Goal: Information Seeking & Learning: Learn about a topic

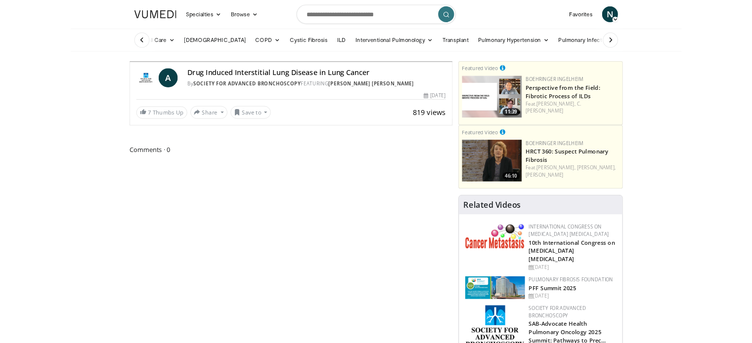
scroll to position [32, 0]
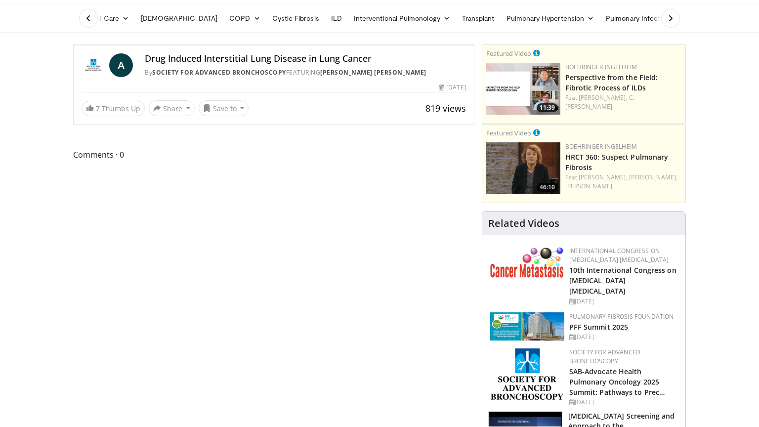
click at [288, 59] on icon "Video Player" at bounding box center [274, 45] width 28 height 28
click at [474, 45] on span "Video Player" at bounding box center [464, 35] width 20 height 20
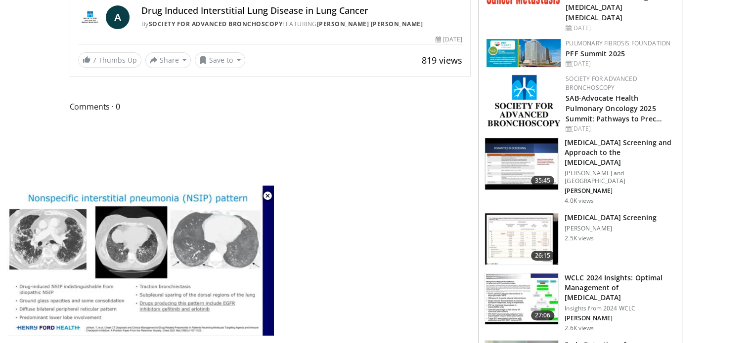
scroll to position [332, 0]
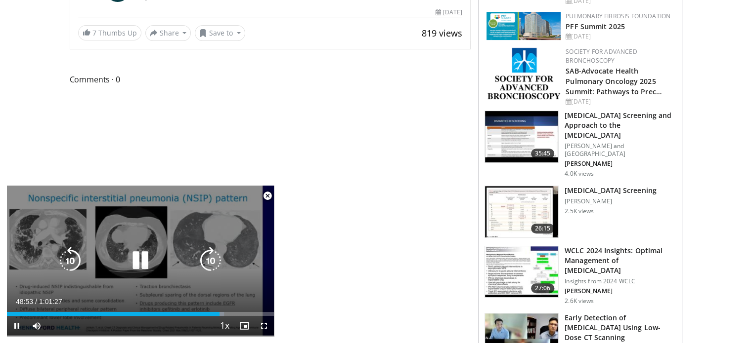
click at [141, 262] on icon "Video Player" at bounding box center [141, 261] width 28 height 28
click at [140, 259] on icon "Video Player" at bounding box center [141, 261] width 28 height 28
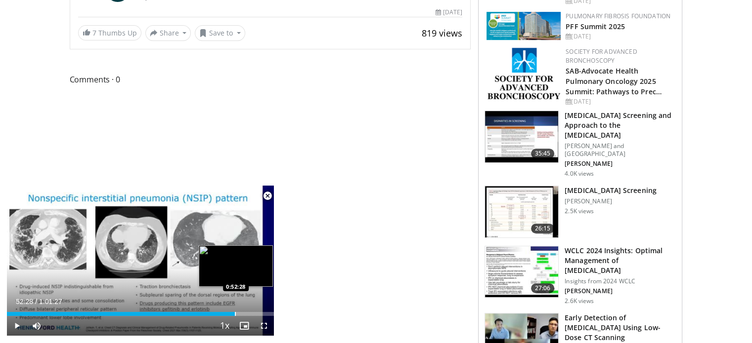
click at [235, 311] on div "Loaded : 85.55% 0:52:28 0:52:28" at bounding box center [140, 311] width 267 height 9
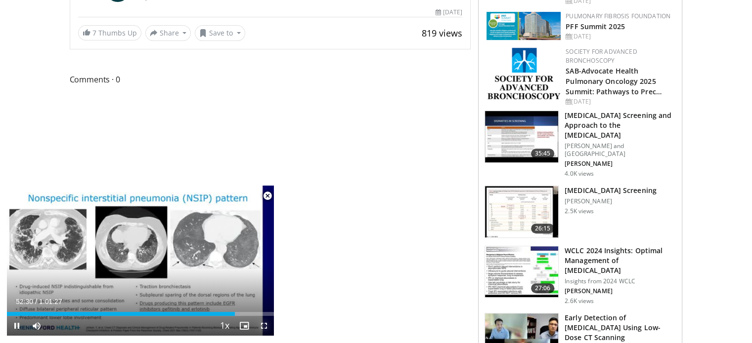
click at [265, 328] on span "Video Player" at bounding box center [264, 326] width 20 height 20
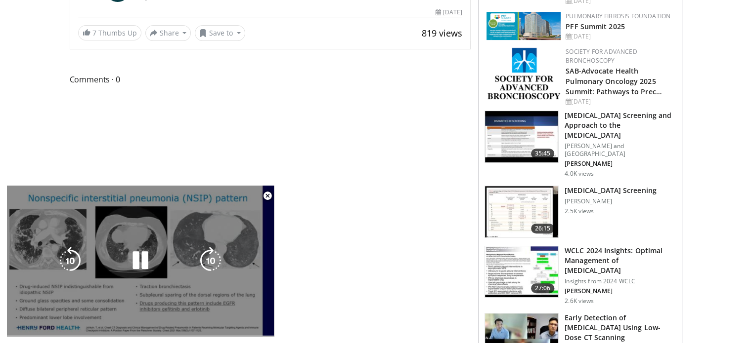
scroll to position [106, 0]
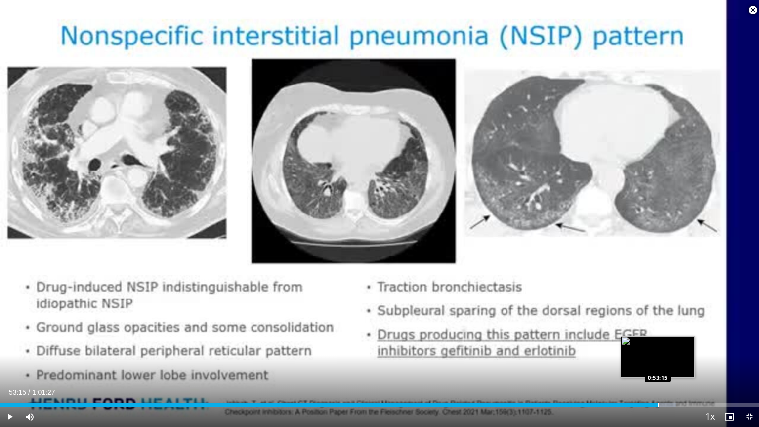
click at [658, 405] on div "Progress Bar" at bounding box center [658, 405] width 1 height 4
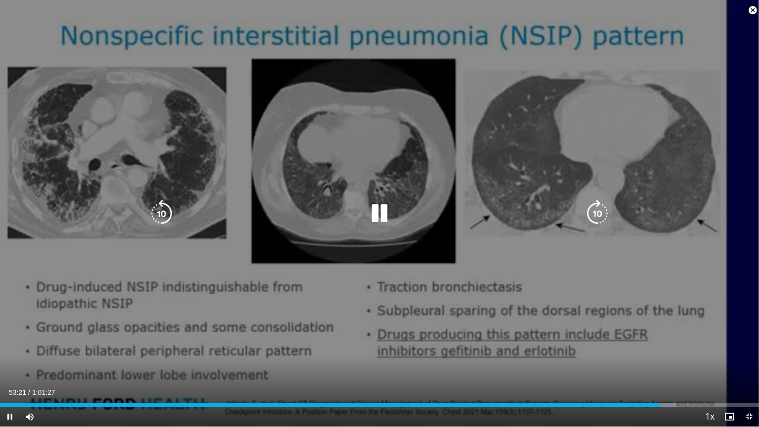
click at [382, 214] on icon "Video Player" at bounding box center [380, 214] width 28 height 28
click at [374, 210] on icon "Video Player" at bounding box center [380, 214] width 28 height 28
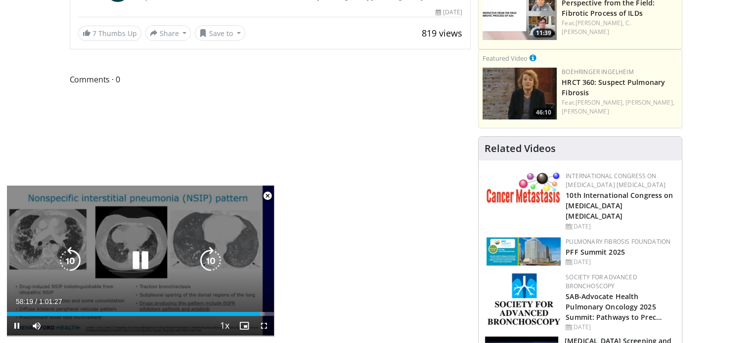
click at [144, 262] on icon "Video Player" at bounding box center [141, 261] width 28 height 28
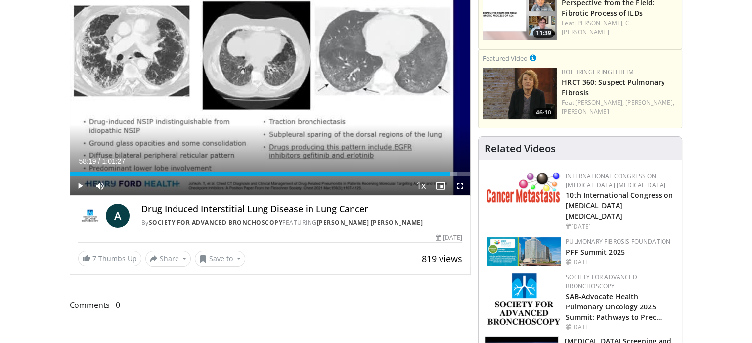
scroll to position [0, 0]
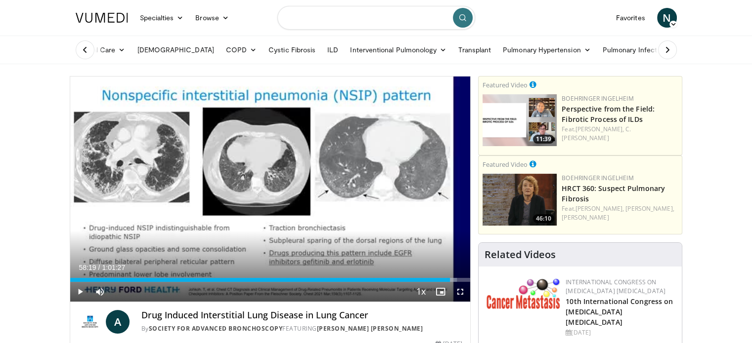
click at [389, 22] on input "Search topics, interventions" at bounding box center [376, 18] width 198 height 24
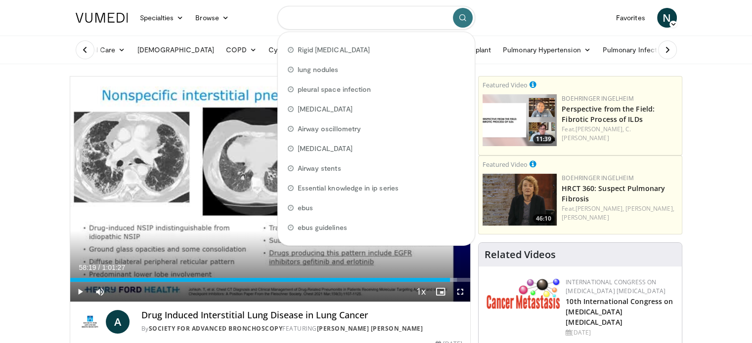
type input "*"
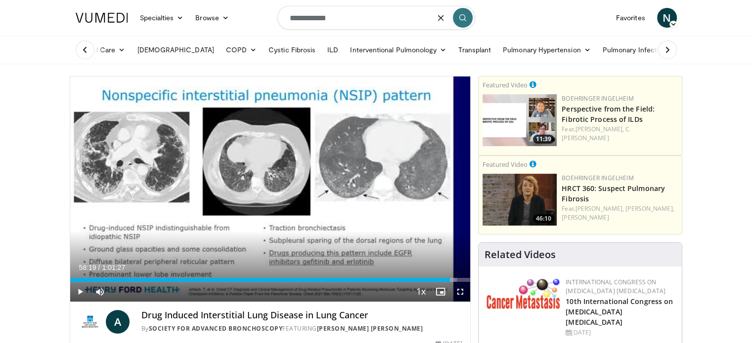
type input "**********"
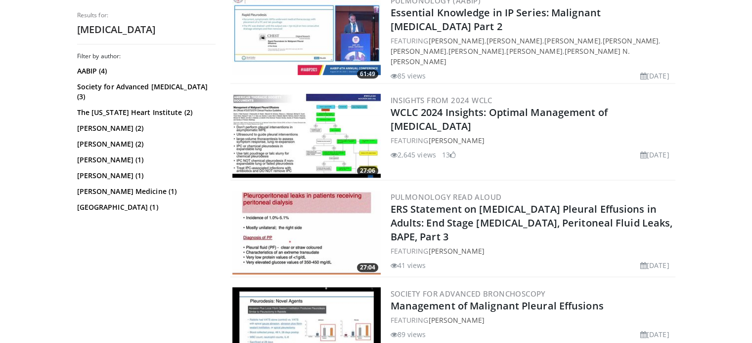
scroll to position [515, 0]
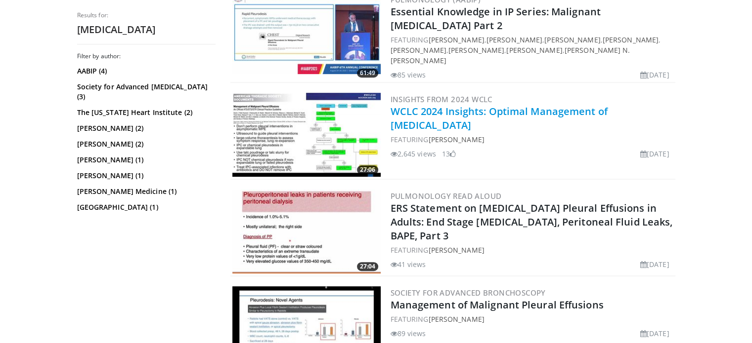
click at [478, 105] on link "WCLC 2024 Insights: Optimal Management of [MEDICAL_DATA]" at bounding box center [498, 118] width 217 height 27
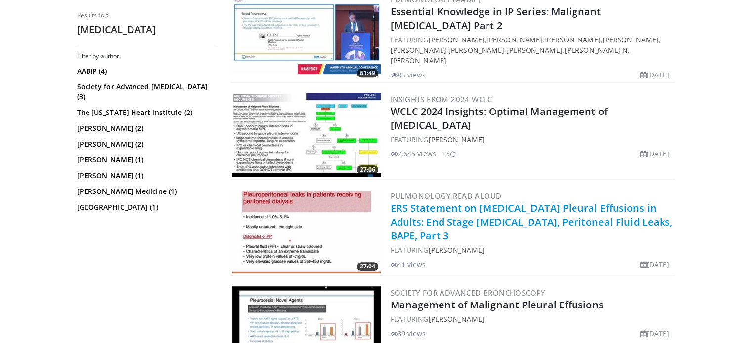
click at [527, 203] on link "ERS Statement on Benign Pleural Effusions in Adults: End Stage Renal Failure, P…" at bounding box center [531, 222] width 282 height 41
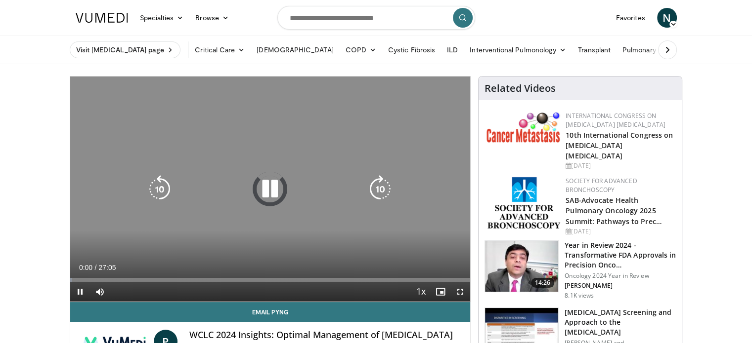
click at [271, 186] on icon "Video Player" at bounding box center [270, 189] width 28 height 28
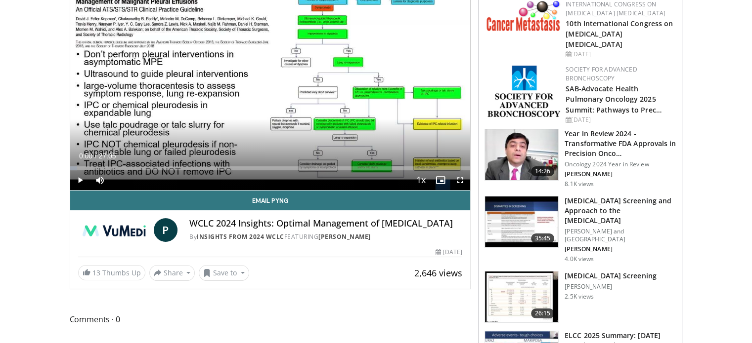
scroll to position [113, 0]
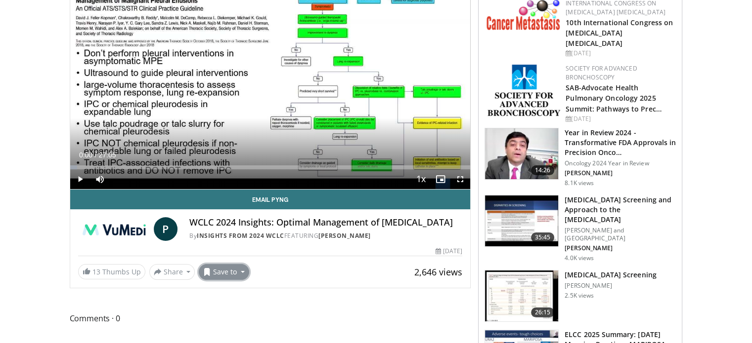
click at [233, 280] on button "Save to" at bounding box center [224, 272] width 50 height 16
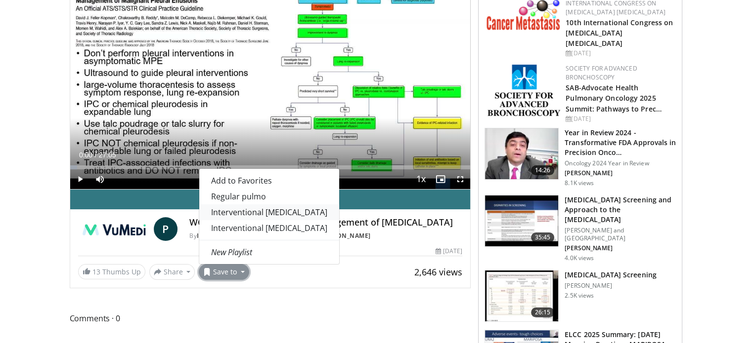
click at [263, 220] on link "Interventional [MEDICAL_DATA]" at bounding box center [269, 213] width 140 height 16
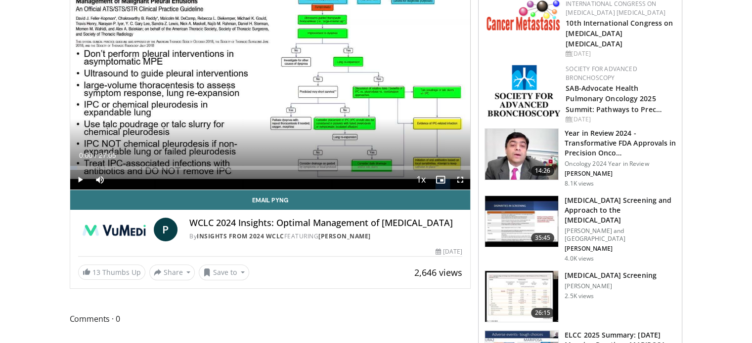
scroll to position [0, 0]
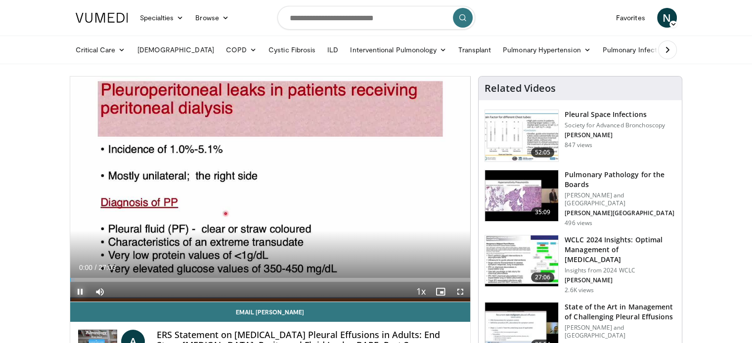
click at [79, 291] on span "Video Player" at bounding box center [80, 292] width 20 height 20
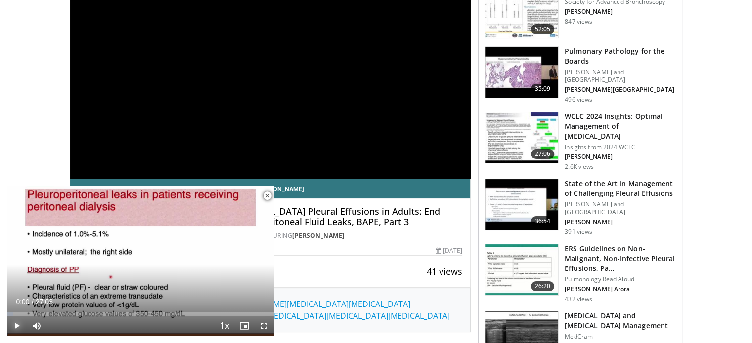
scroll to position [125, 0]
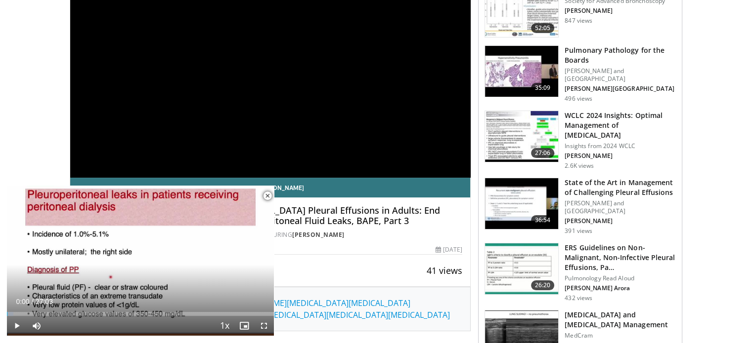
click at [266, 195] on span "Video Player" at bounding box center [267, 196] width 20 height 20
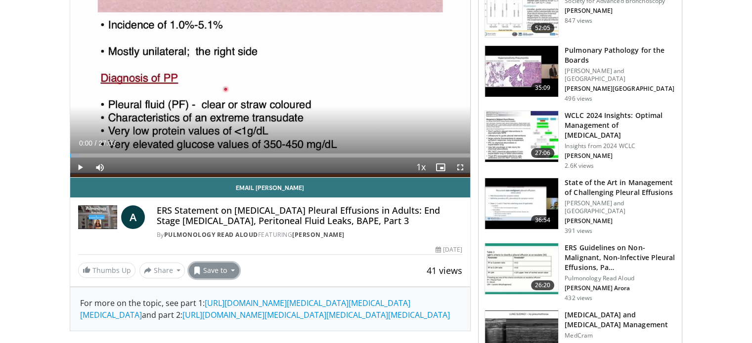
click at [208, 270] on button "Save to" at bounding box center [214, 271] width 50 height 16
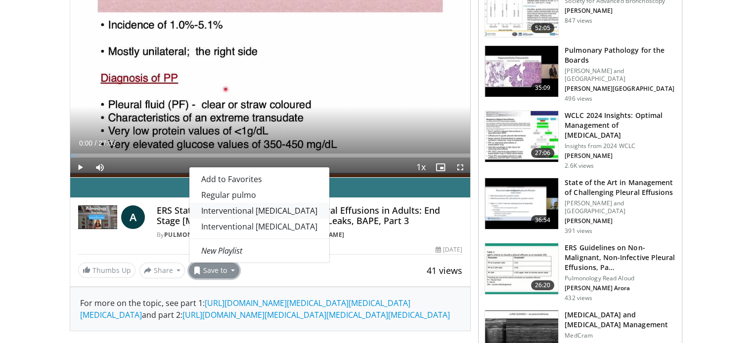
click at [264, 208] on link "Interventional [MEDICAL_DATA]" at bounding box center [259, 211] width 140 height 16
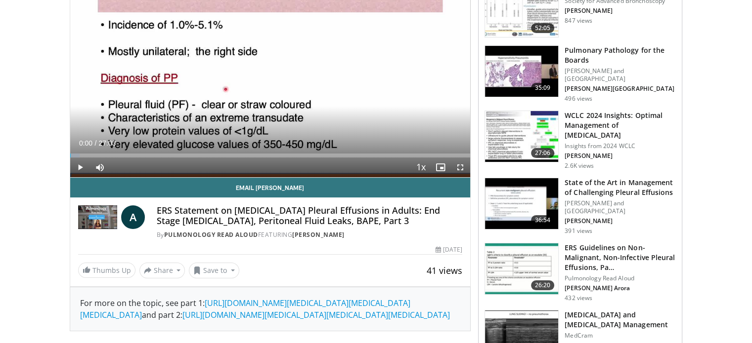
scroll to position [157, 0]
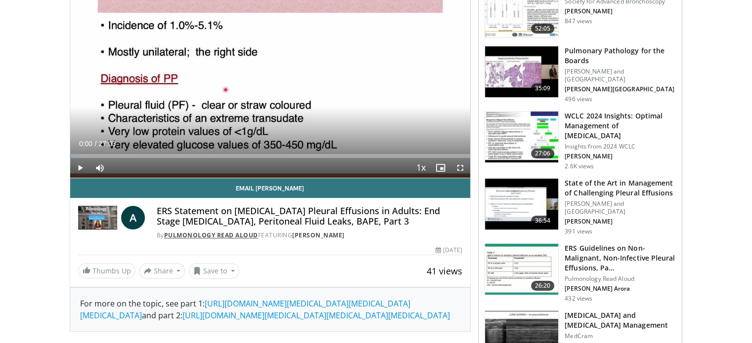
click at [236, 231] on link "Pulmonology Read Aloud" at bounding box center [211, 235] width 94 height 8
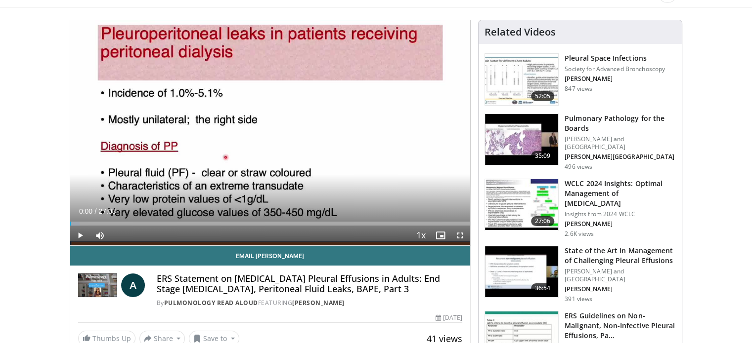
scroll to position [0, 0]
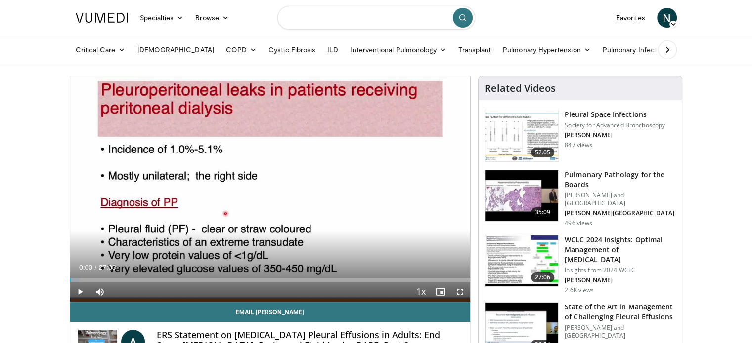
click at [385, 22] on input "Search topics, interventions" at bounding box center [376, 18] width 198 height 24
type input "*"
type input "**********"
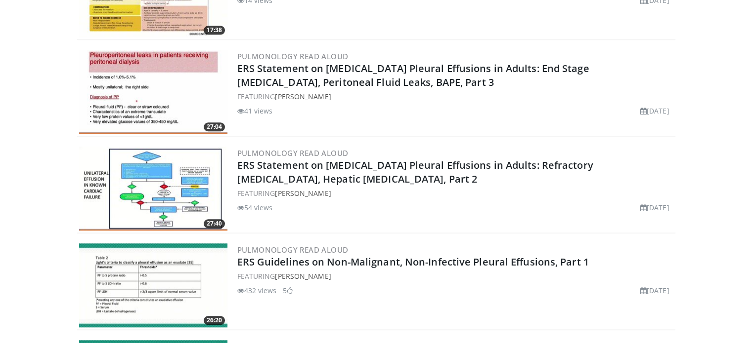
scroll to position [980, 0]
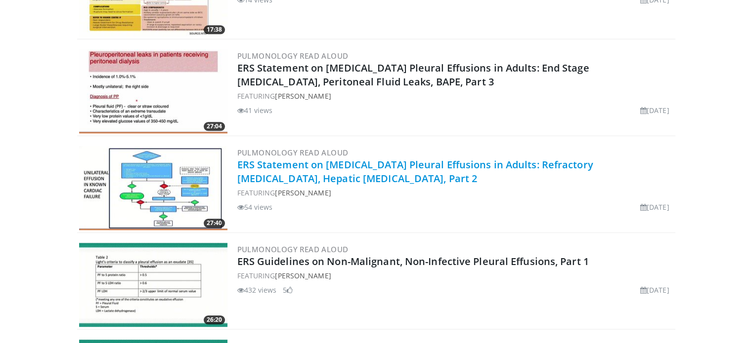
click at [424, 158] on link "ERS Statement on [MEDICAL_DATA] Pleural Effusions in Adults: Refractory [MEDICA…" at bounding box center [415, 171] width 356 height 27
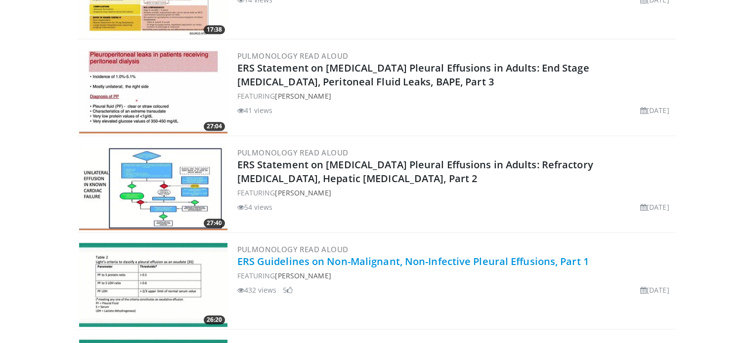
click at [420, 255] on link "ERS Guidelines on Non-Malignant, Non-Infective Pleural Effusions, Part 1" at bounding box center [412, 261] width 351 height 13
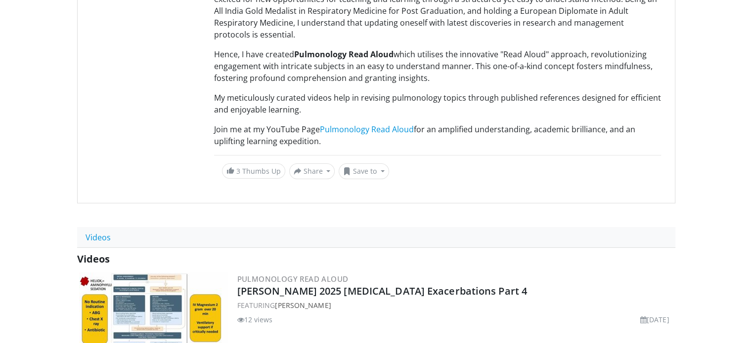
scroll to position [0, 0]
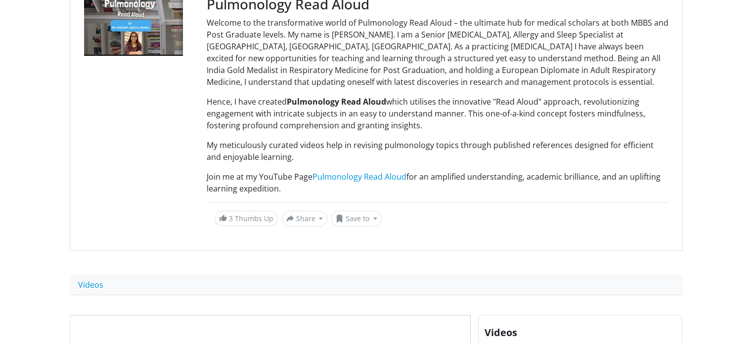
scroll to position [117, 0]
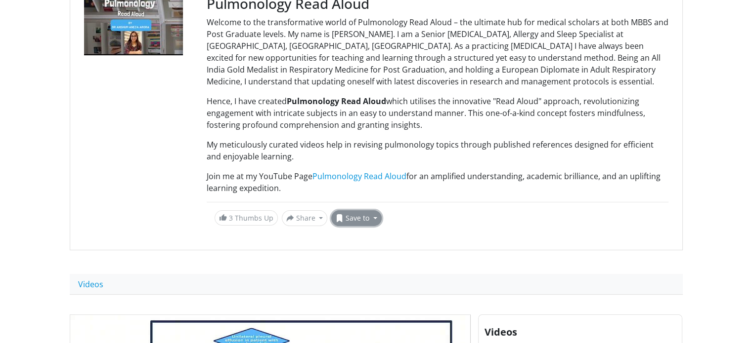
click at [367, 220] on button "Save to" at bounding box center [356, 219] width 50 height 16
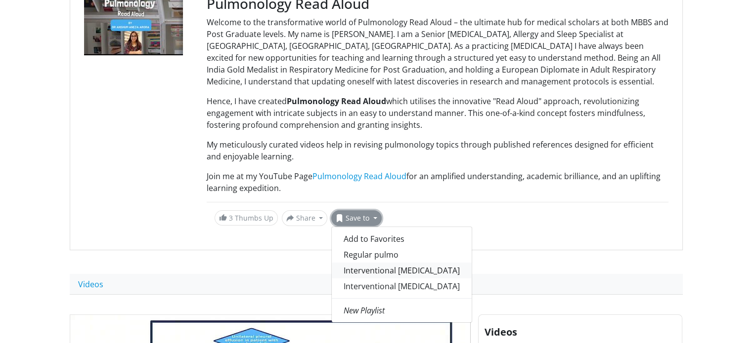
click at [379, 273] on link "Interventional [MEDICAL_DATA]" at bounding box center [402, 271] width 140 height 16
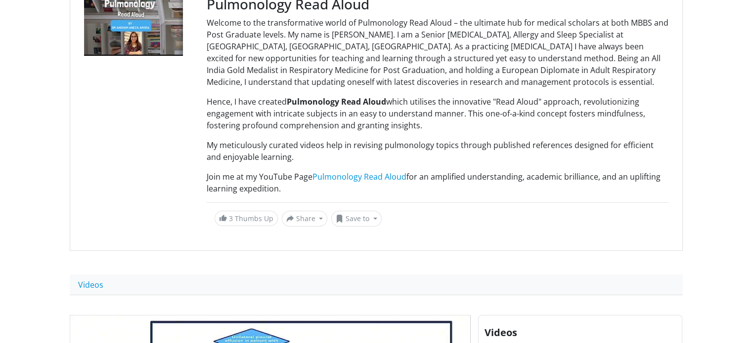
scroll to position [0, 0]
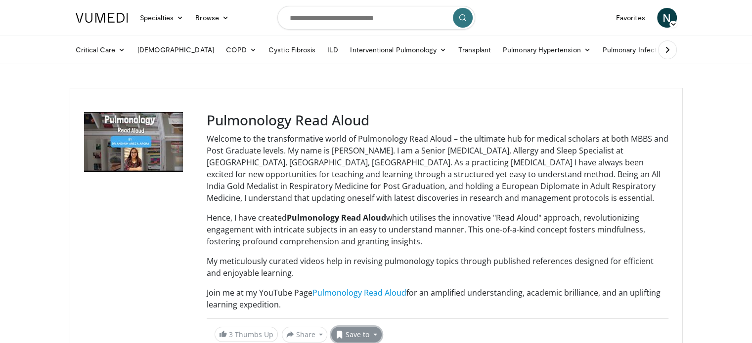
click at [366, 330] on button "Save to" at bounding box center [356, 335] width 50 height 16
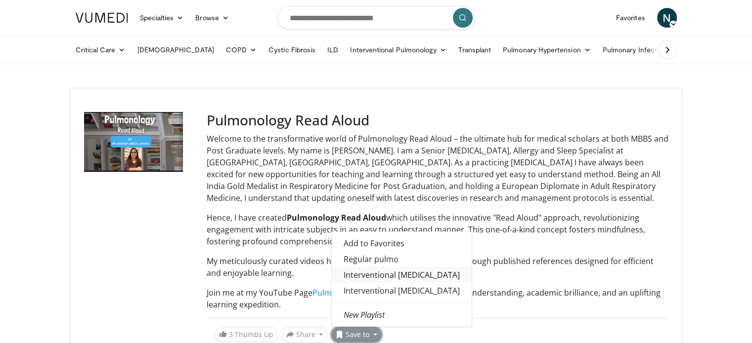
click at [383, 271] on link "Interventional [MEDICAL_DATA]" at bounding box center [402, 275] width 140 height 16
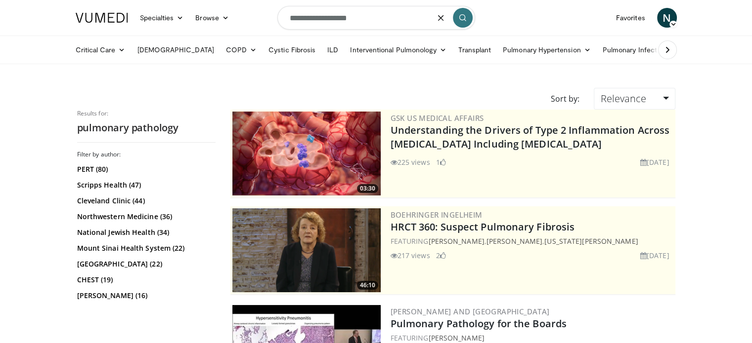
drag, startPoint x: 393, startPoint y: 16, endPoint x: 237, endPoint y: 24, distance: 155.9
click at [237, 24] on nav "Specialties Adult & Family Medicine Allergy, Asthma, Immunology Anesthesiology …" at bounding box center [376, 18] width 613 height 36
type input "**********"
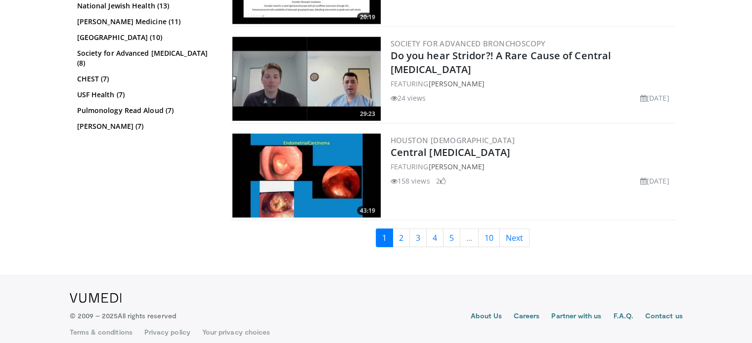
scroll to position [2510, 0]
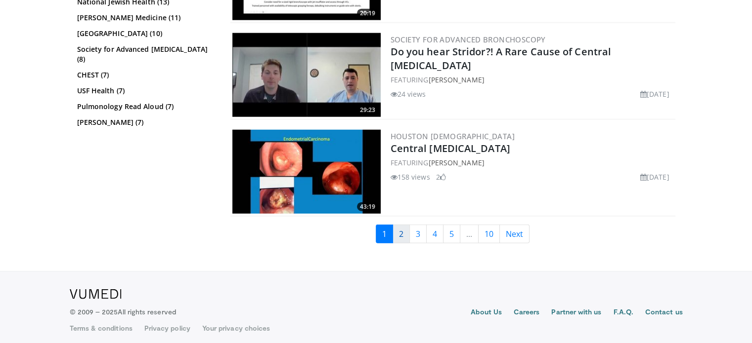
click at [401, 226] on link "2" at bounding box center [400, 234] width 17 height 19
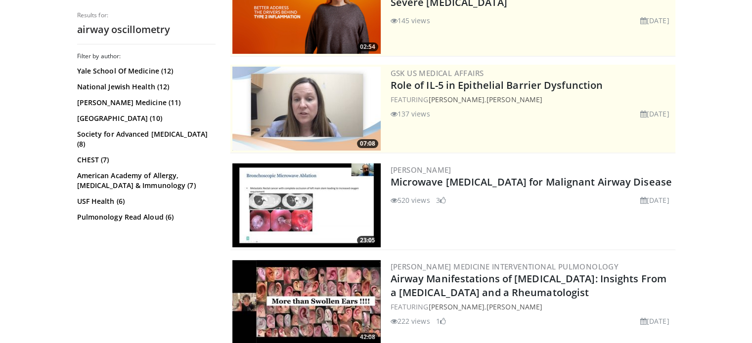
scroll to position [142, 0]
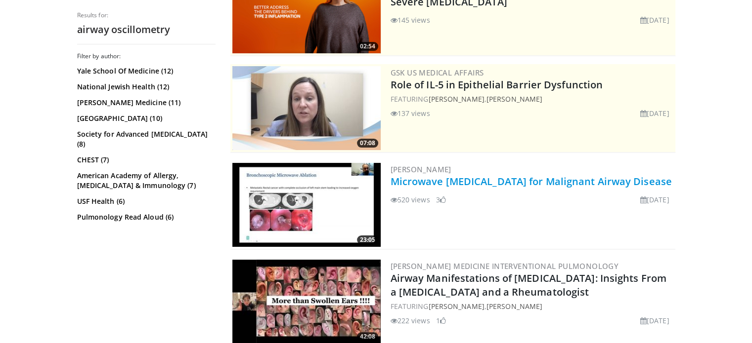
click at [477, 182] on link "Microwave [MEDICAL_DATA] for Malignant Airway Disease" at bounding box center [530, 181] width 281 height 13
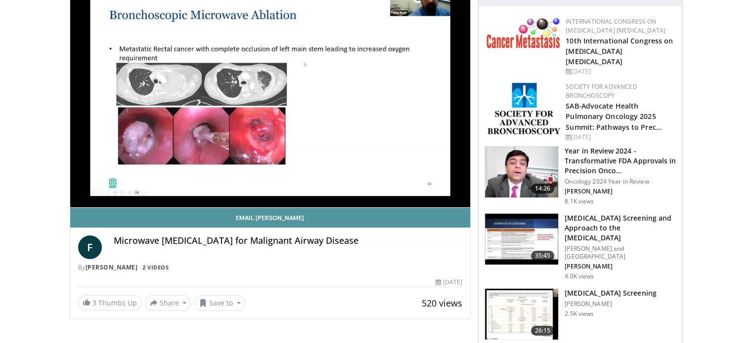
scroll to position [108, 0]
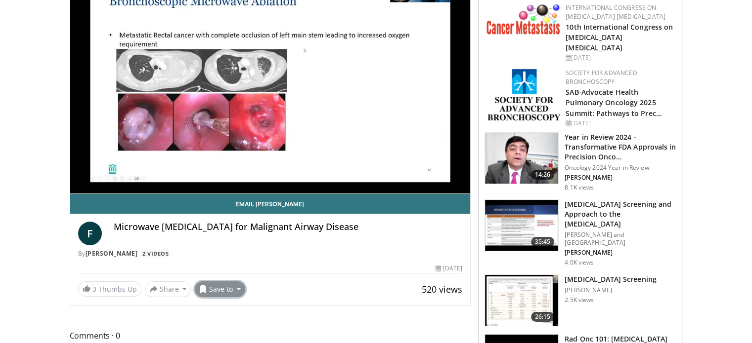
click at [237, 293] on button "Save to" at bounding box center [220, 290] width 50 height 16
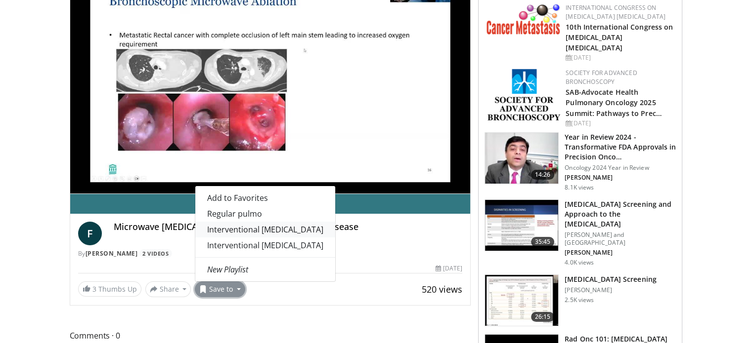
click at [258, 233] on link "Interventional bronchoscopy" at bounding box center [265, 230] width 140 height 16
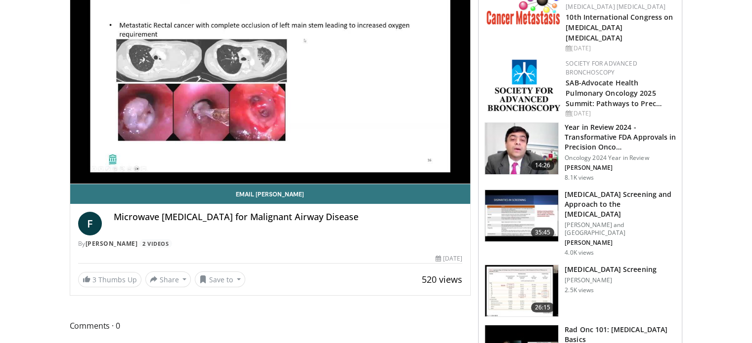
scroll to position [0, 0]
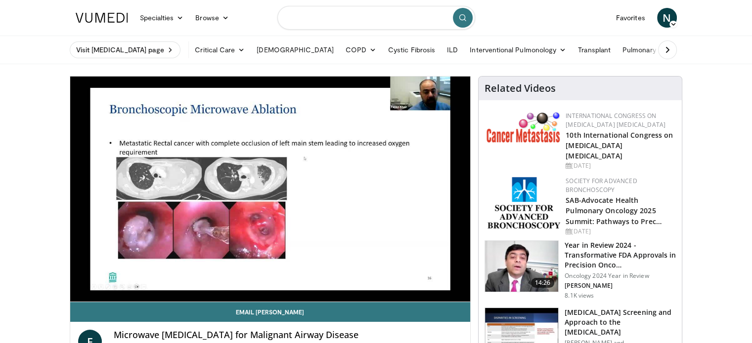
click at [391, 11] on input "Search topics, interventions" at bounding box center [376, 18] width 198 height 24
type input "*"
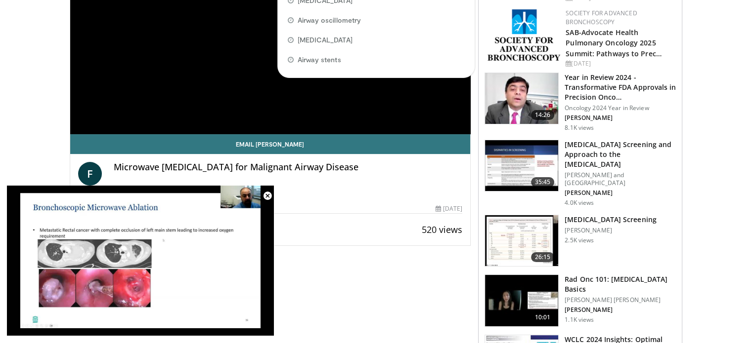
scroll to position [193, 0]
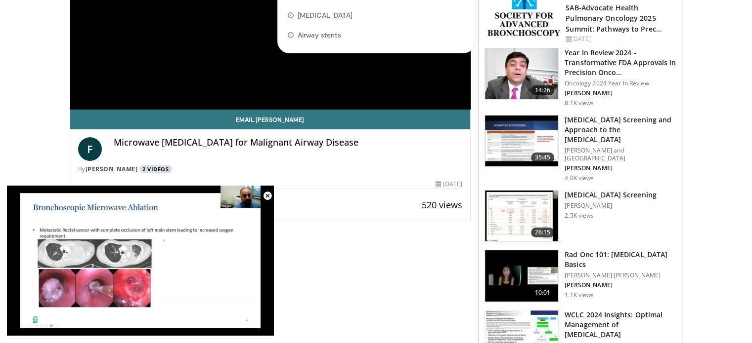
click at [147, 168] on link "2 Videos" at bounding box center [155, 169] width 33 height 8
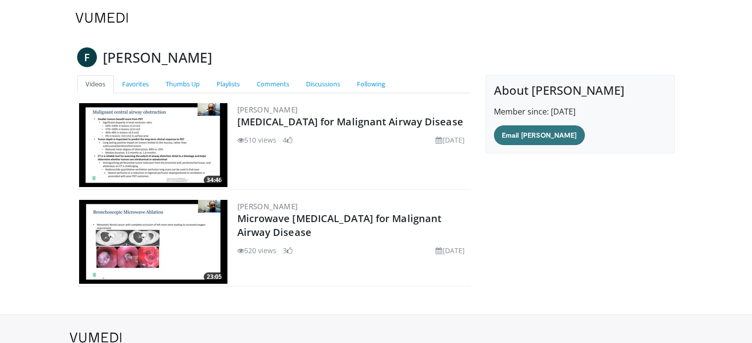
scroll to position [77, 0]
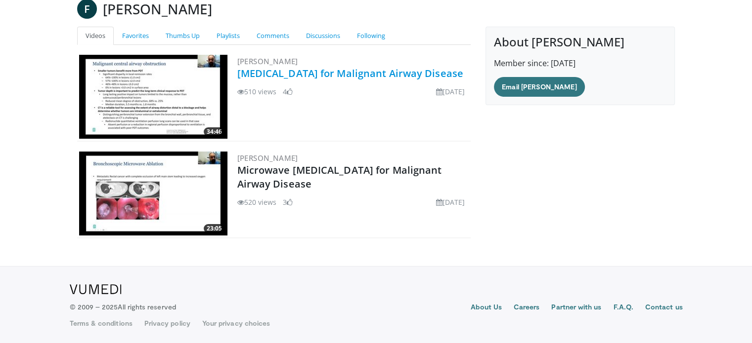
click at [372, 75] on link "[MEDICAL_DATA] for Malignant Airway Disease" at bounding box center [350, 73] width 226 height 13
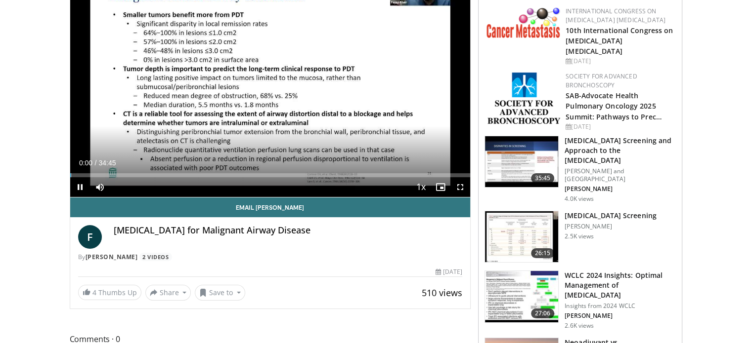
scroll to position [112, 0]
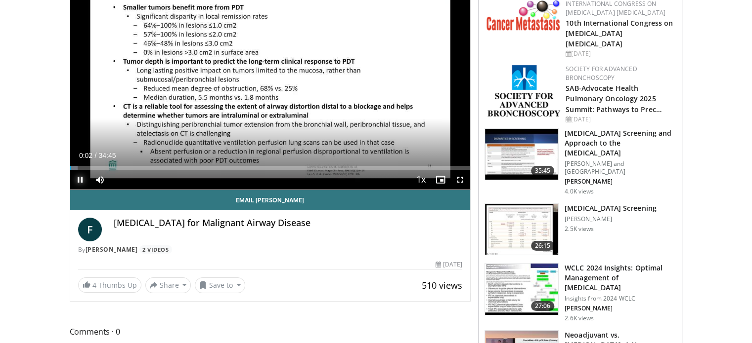
click at [77, 176] on span "Video Player" at bounding box center [80, 180] width 20 height 20
click at [214, 286] on button "Save to" at bounding box center [220, 286] width 50 height 16
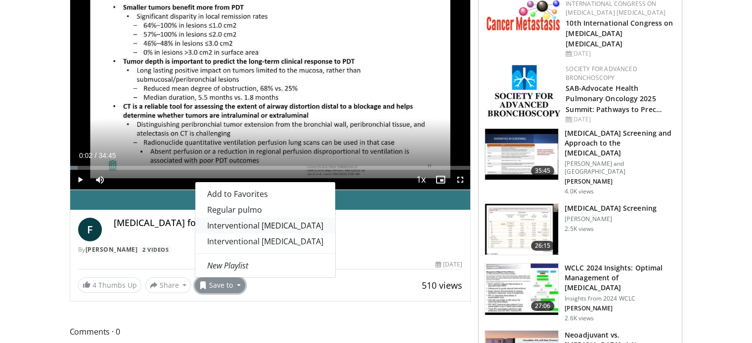
click at [235, 222] on link "Interventional [MEDICAL_DATA]" at bounding box center [265, 226] width 140 height 16
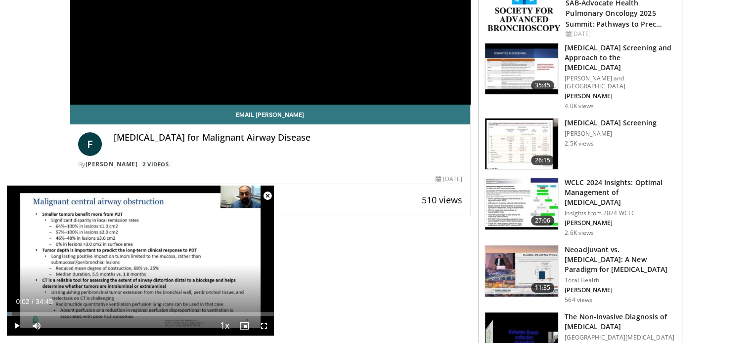
scroll to position [233, 0]
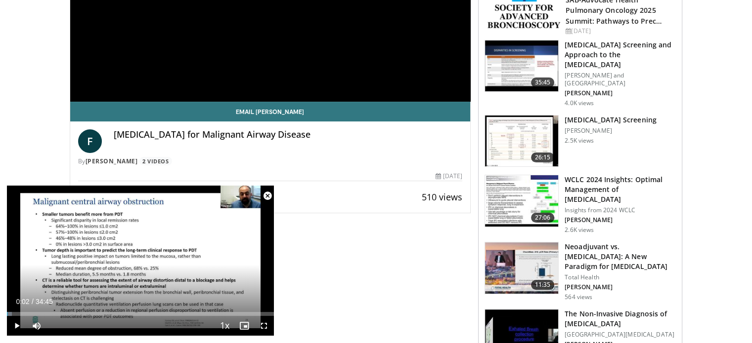
click at [269, 197] on span "Video Player" at bounding box center [267, 196] width 20 height 20
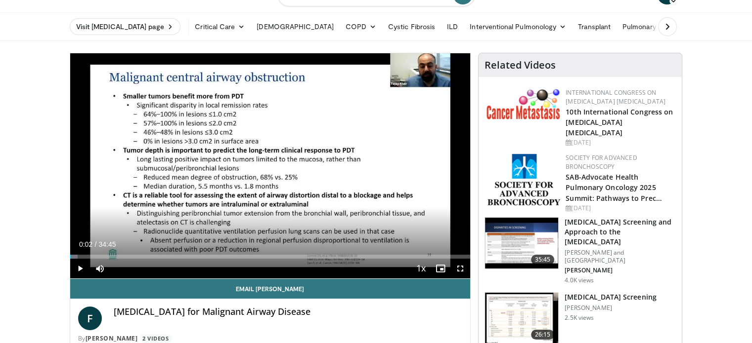
scroll to position [0, 0]
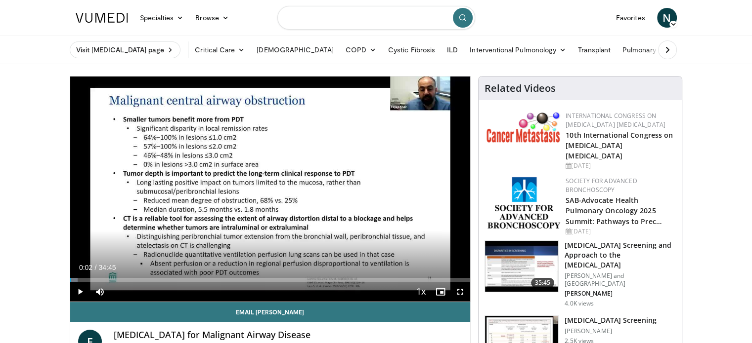
click at [346, 13] on input "Search topics, interventions" at bounding box center [376, 18] width 198 height 24
type input "*****"
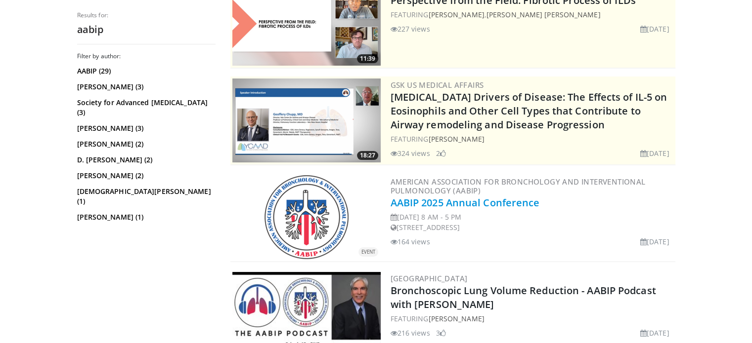
scroll to position [130, 0]
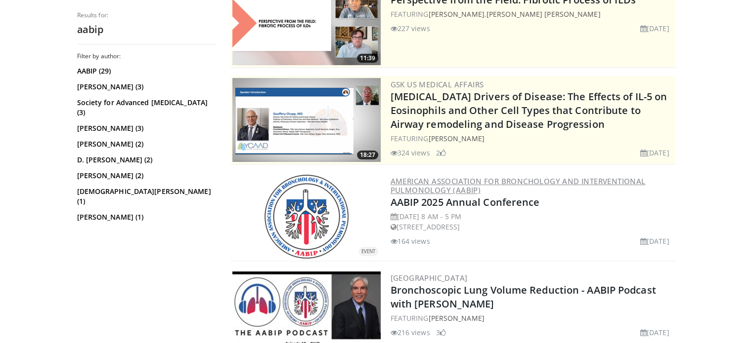
click at [435, 181] on link "American Association for Bronchology and Interventional Pulmonology (AABIP)" at bounding box center [517, 185] width 255 height 19
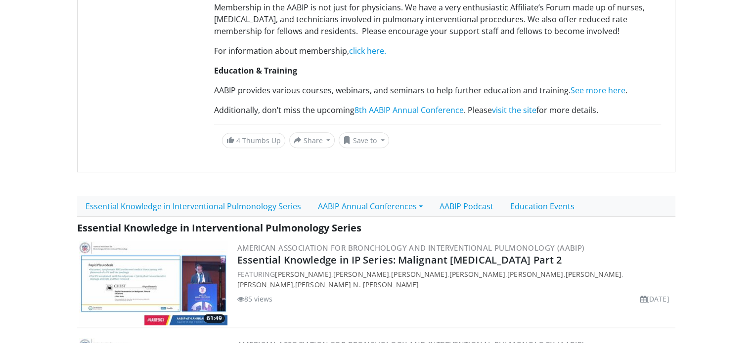
scroll to position [391, 0]
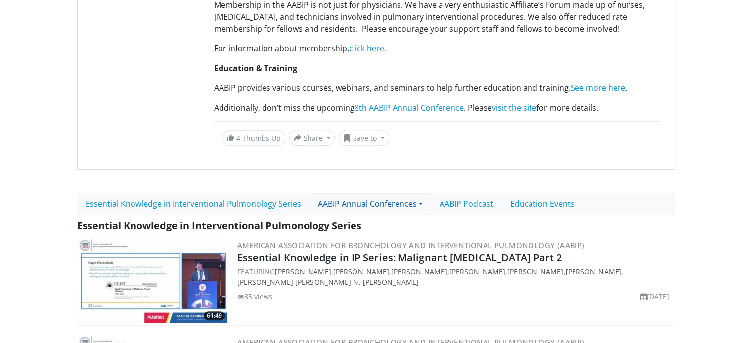
click at [394, 201] on link "AABIP Annual Conferences" at bounding box center [370, 204] width 122 height 21
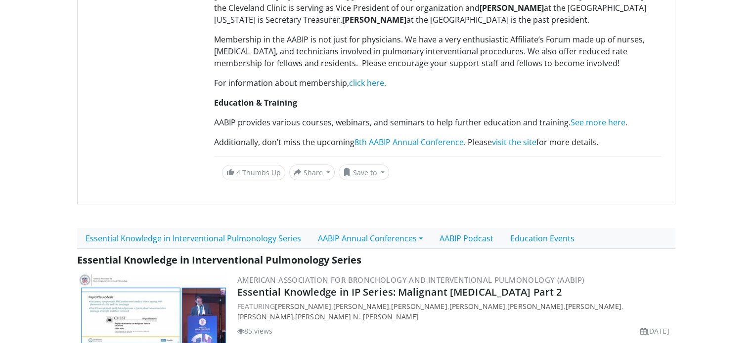
scroll to position [357, 0]
click at [523, 237] on link "Education Events" at bounding box center [542, 238] width 81 height 21
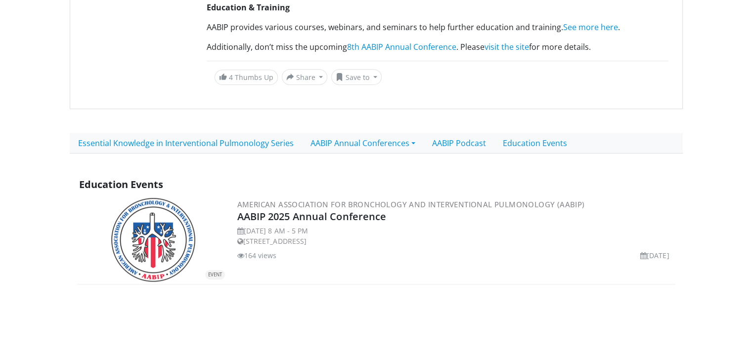
scroll to position [452, 0]
click at [348, 214] on link "AABIP 2025 Annual Conference" at bounding box center [311, 217] width 149 height 13
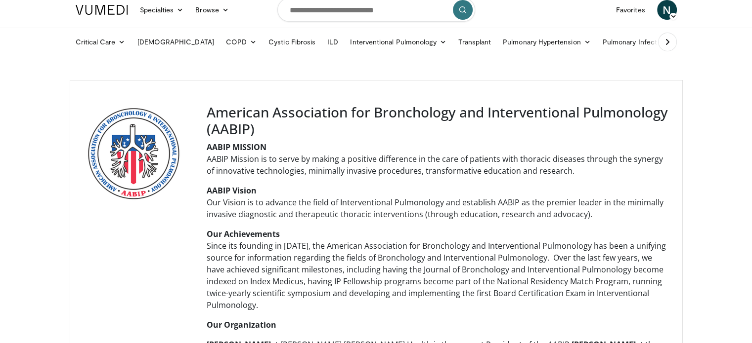
scroll to position [0, 0]
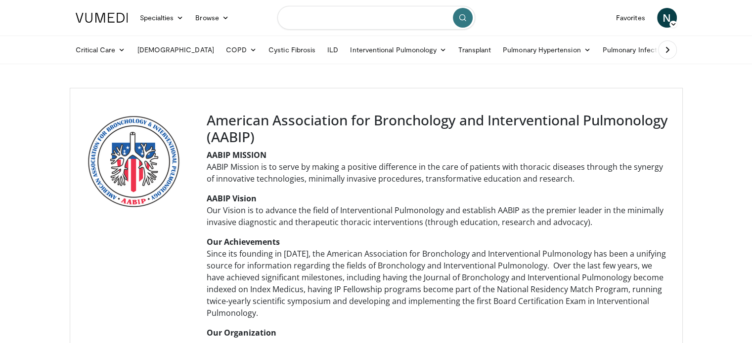
click at [335, 19] on input "Search topics, interventions" at bounding box center [376, 18] width 198 height 24
type input "*****"
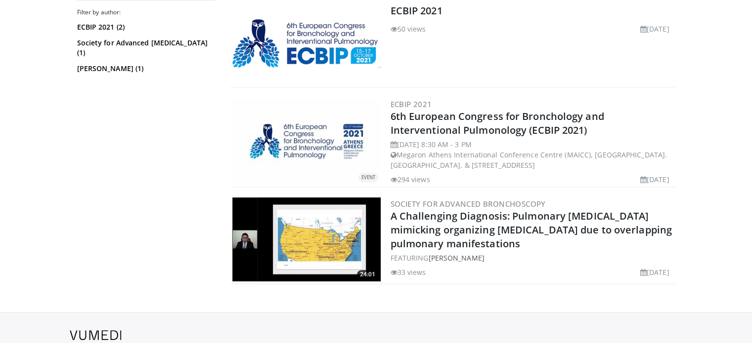
scroll to position [305, 0]
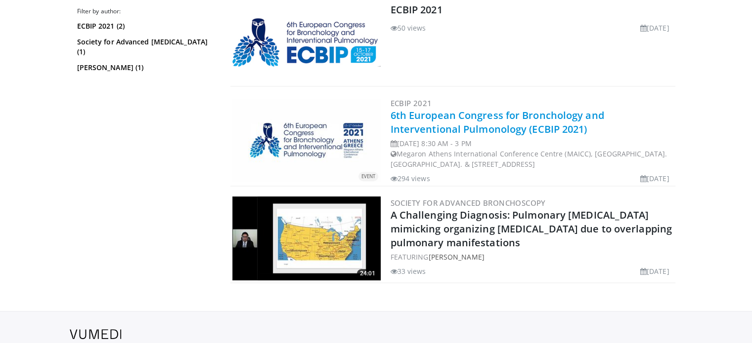
click at [418, 120] on link "6th European Congress for Bronchology and Interventional Pulmonology (ECBIP 202…" at bounding box center [497, 122] width 214 height 27
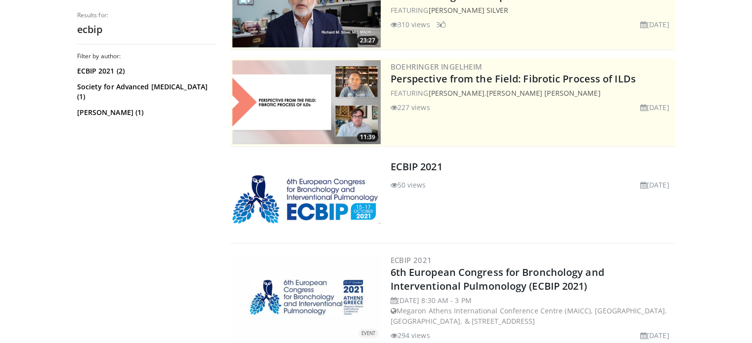
scroll to position [142, 0]
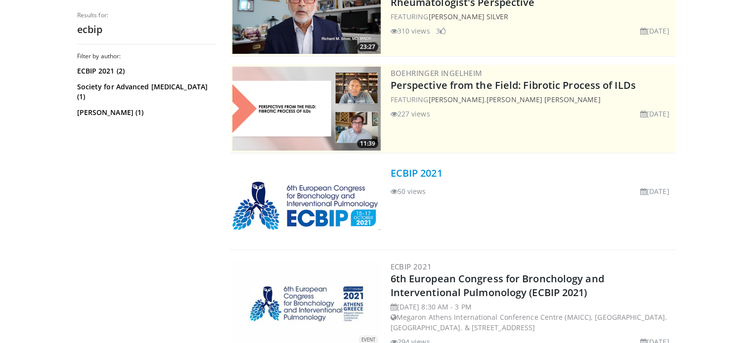
click at [429, 171] on link "ECBIP 2021" at bounding box center [416, 173] width 52 height 13
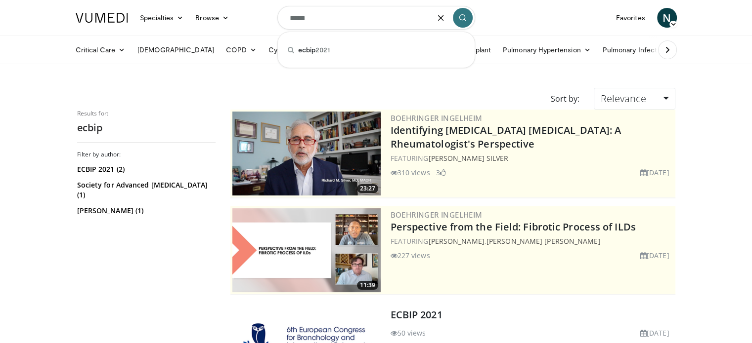
drag, startPoint x: 356, startPoint y: 14, endPoint x: 240, endPoint y: 8, distance: 116.8
click at [240, 8] on nav "Specialties Adult & Family Medicine Allergy, Asthma, Immunology Anesthesiology …" at bounding box center [376, 18] width 613 height 36
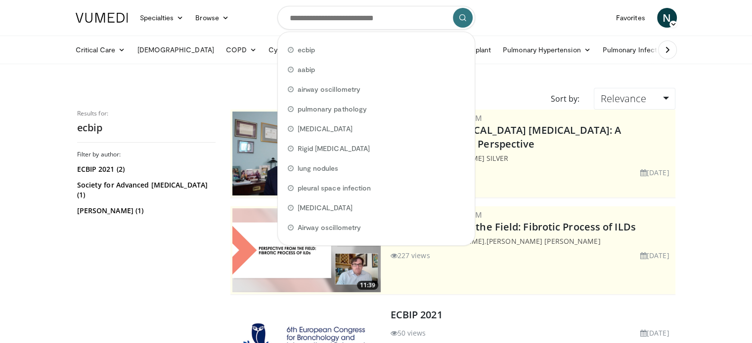
click at [53, 247] on body "Specialties Adult & Family Medicine Allergy, Asthma, Immunology Anesthesiology …" at bounding box center [376, 347] width 752 height 695
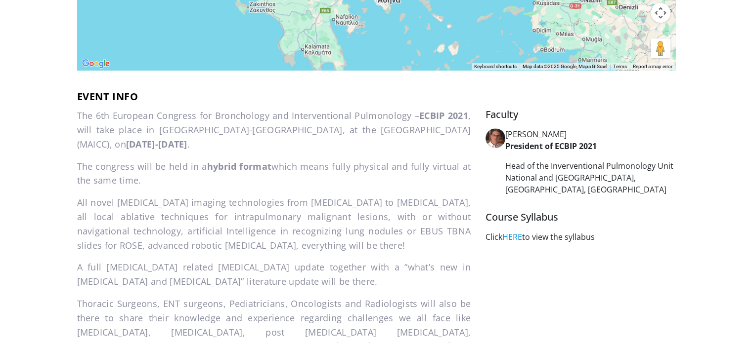
scroll to position [378, 0]
